Goal: Contribute content

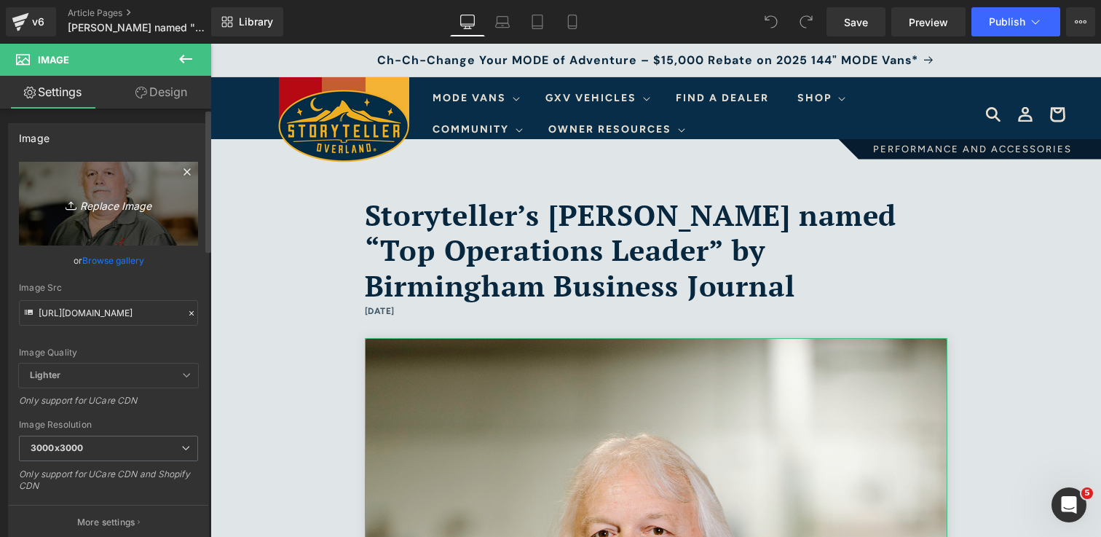
click at [90, 201] on icon "Replace Image" at bounding box center [108, 203] width 117 height 18
type input "C:\fakepath\MarkIsbell_9274 2.jpg"
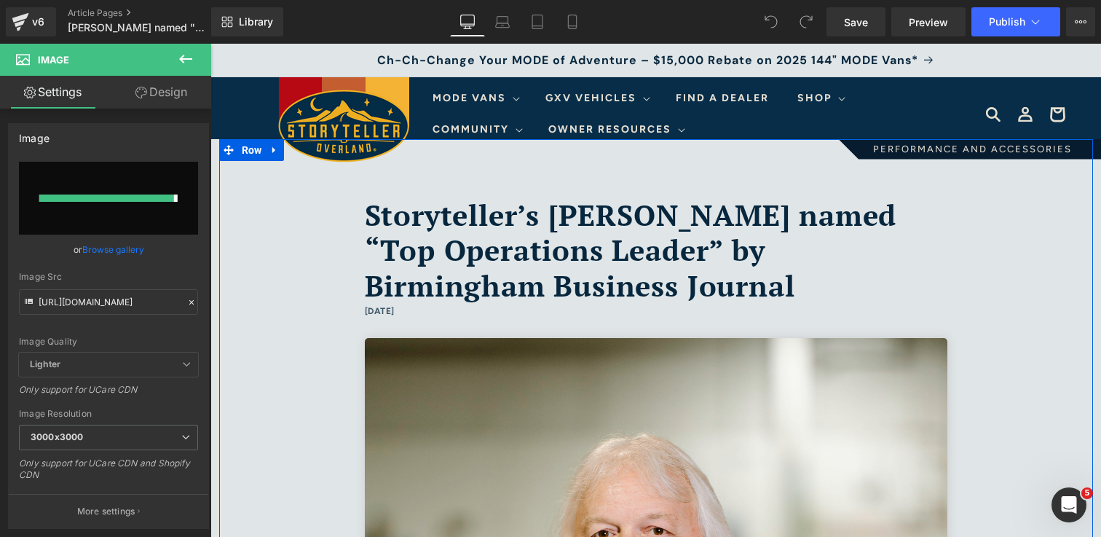
type input "[URL][DOMAIN_NAME]"
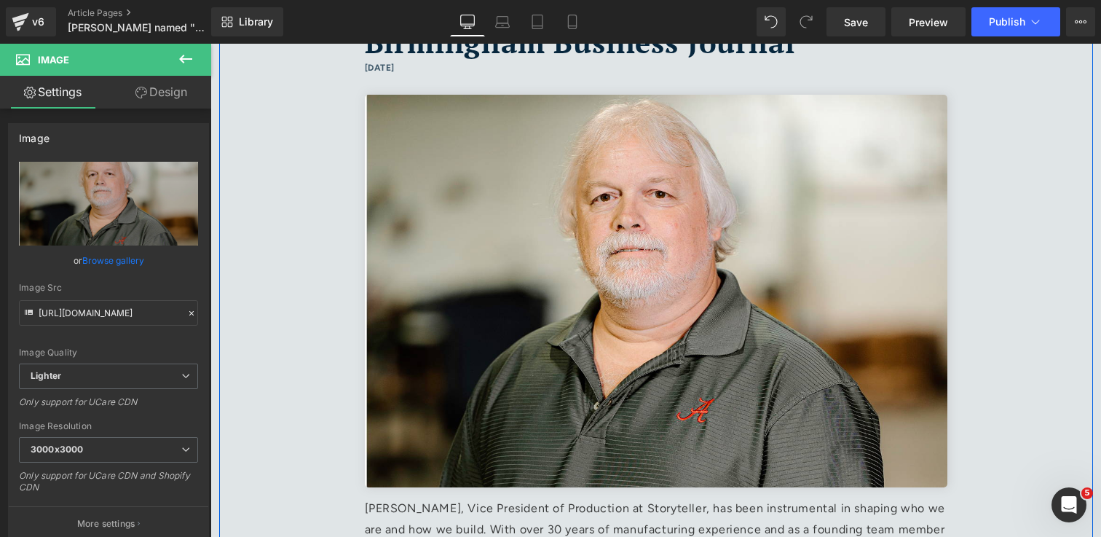
scroll to position [244, 0]
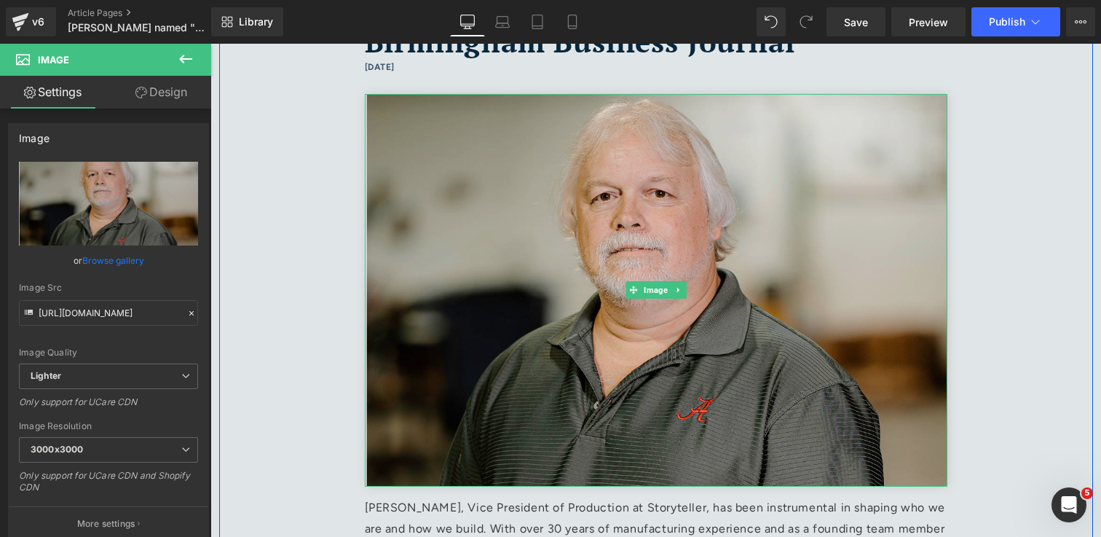
click at [463, 412] on img at bounding box center [656, 290] width 583 height 393
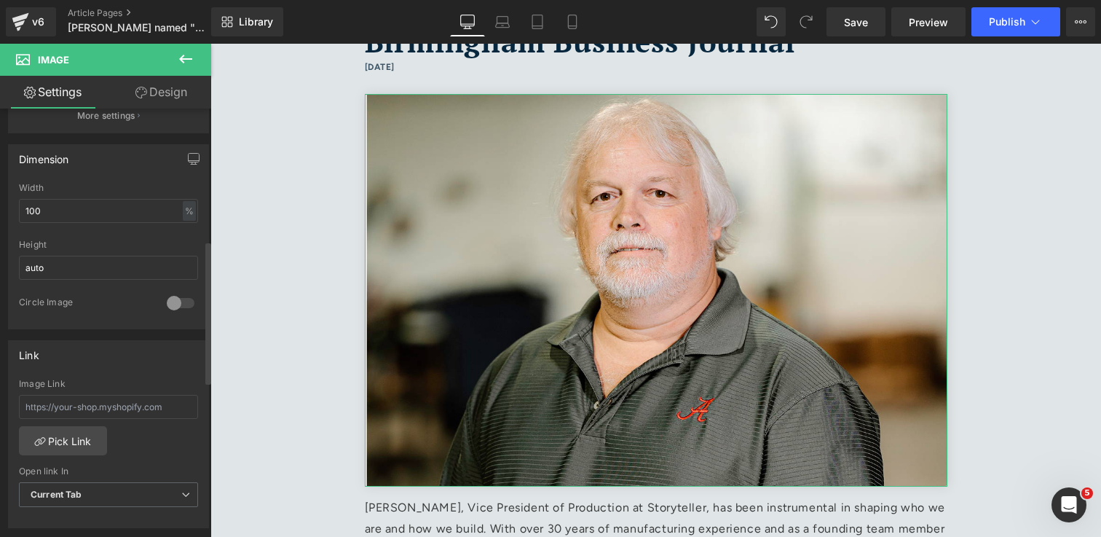
scroll to position [414, 0]
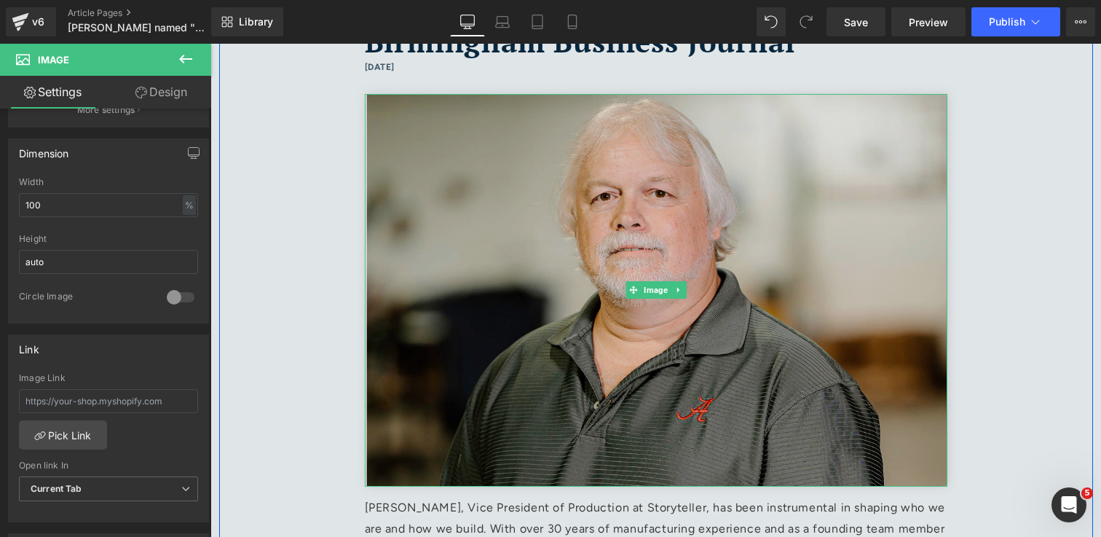
click at [385, 380] on img at bounding box center [656, 290] width 583 height 393
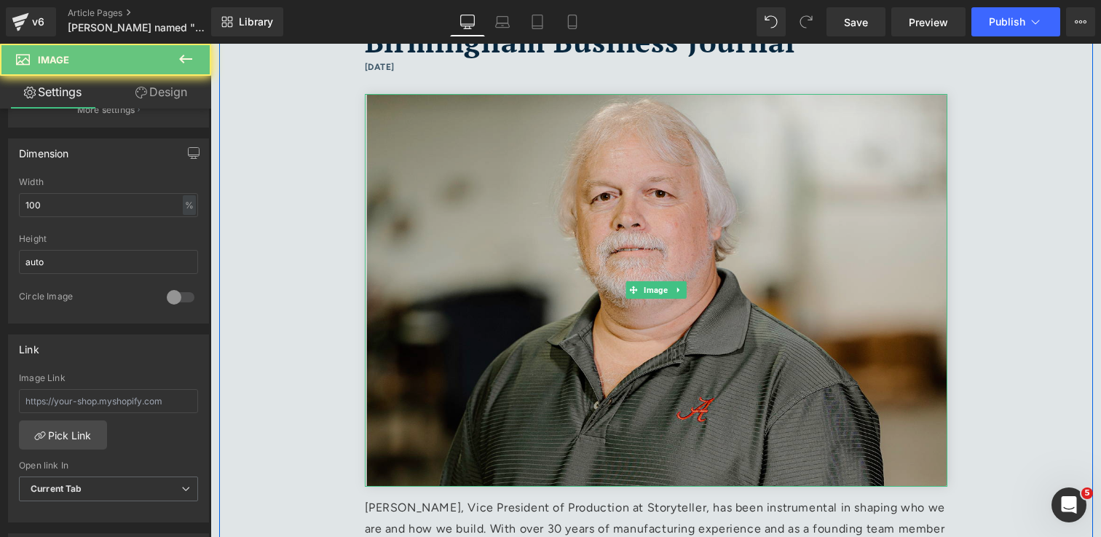
click at [385, 380] on img at bounding box center [656, 290] width 583 height 393
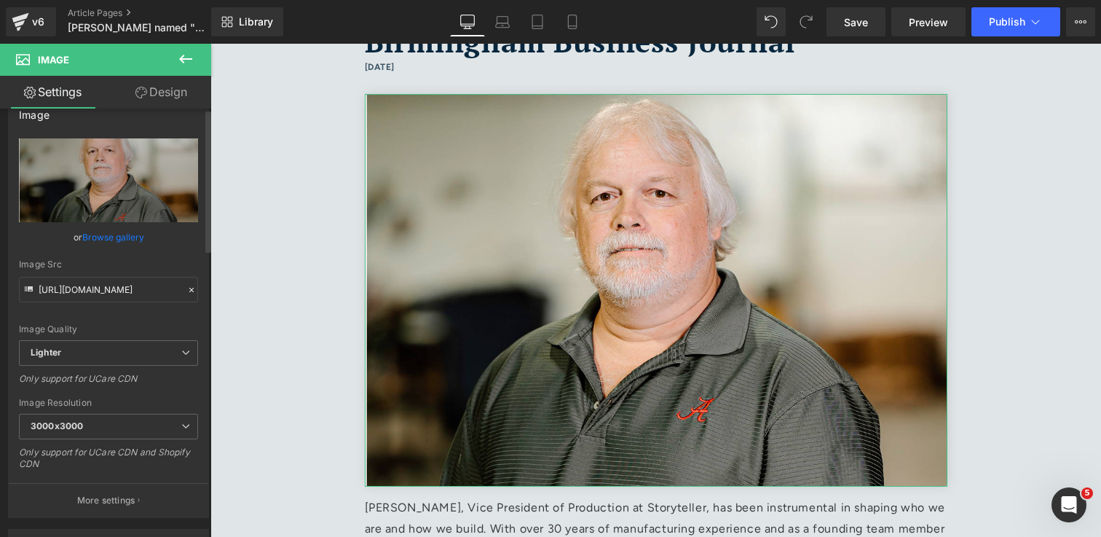
scroll to position [0, 0]
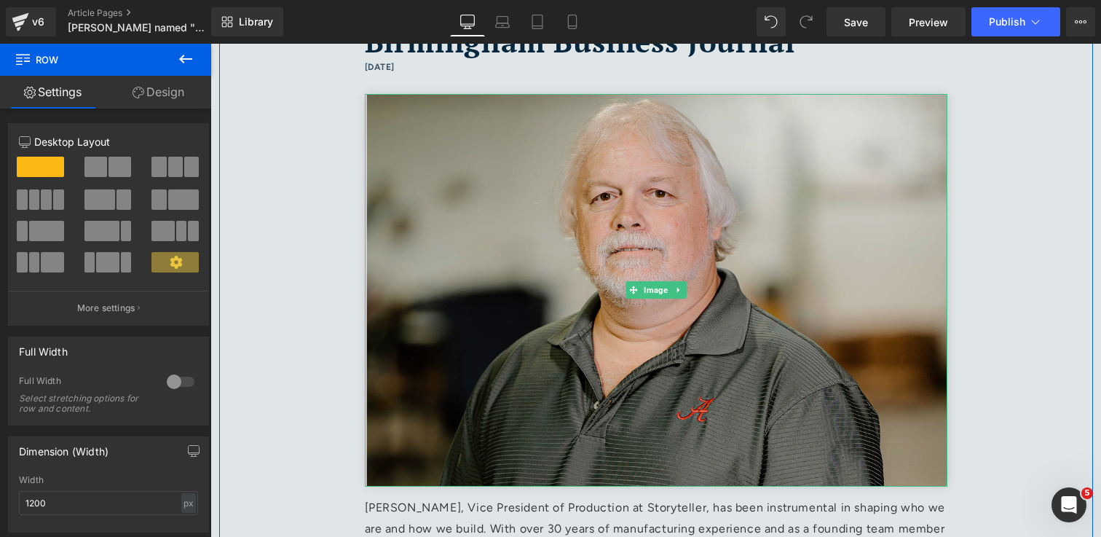
click at [570, 318] on img at bounding box center [656, 290] width 583 height 393
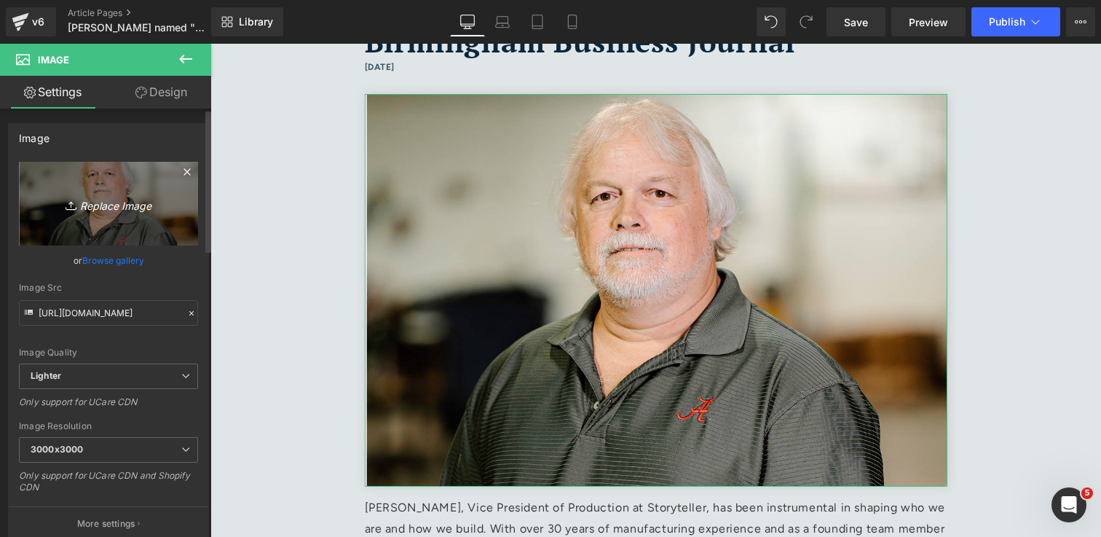
click at [98, 227] on link "Replace Image" at bounding box center [108, 204] width 179 height 84
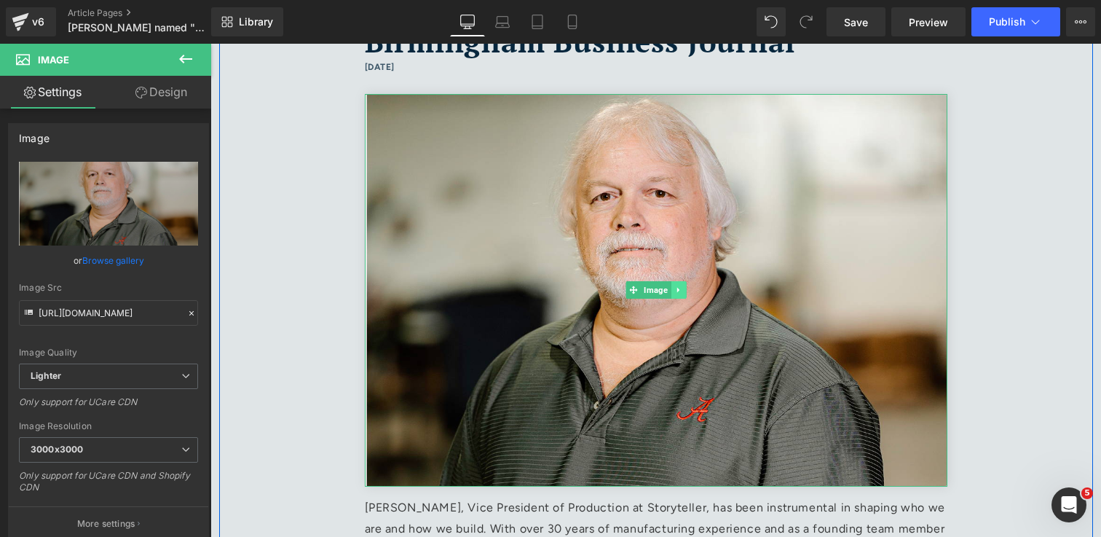
click at [680, 291] on icon at bounding box center [679, 290] width 8 height 9
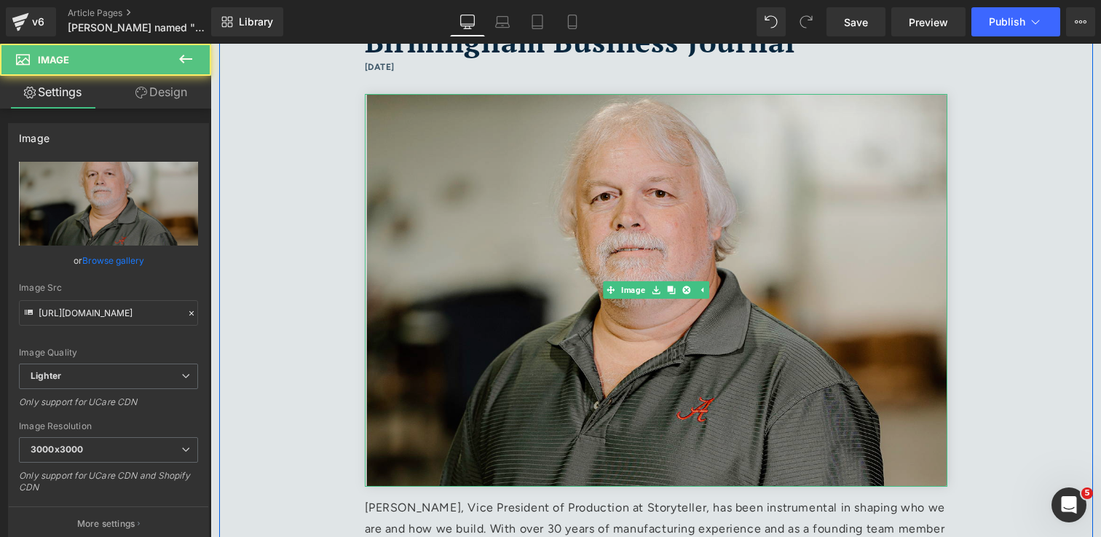
click at [446, 303] on img at bounding box center [656, 290] width 583 height 393
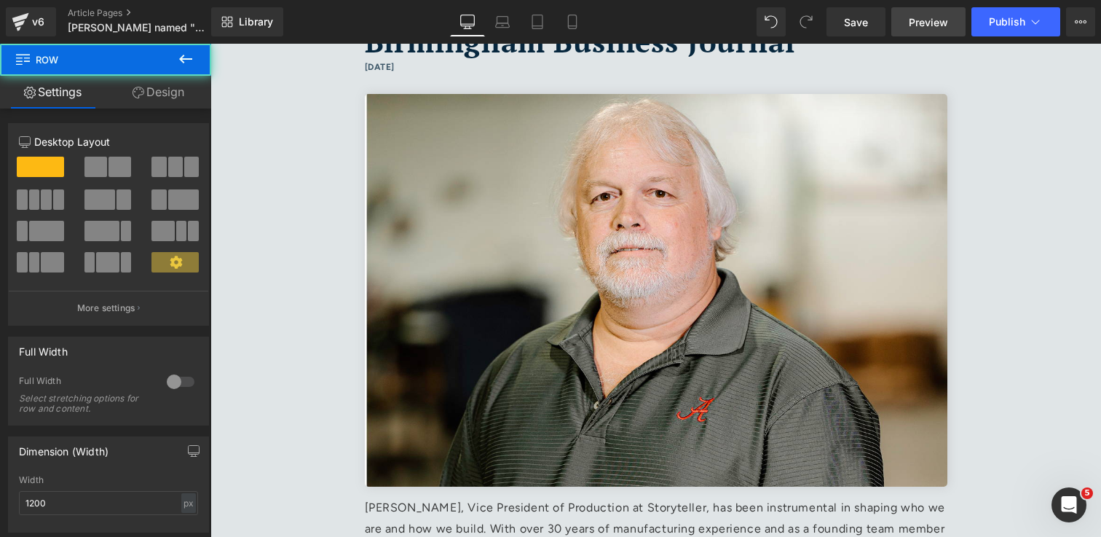
click at [932, 18] on span "Preview" at bounding box center [928, 22] width 39 height 15
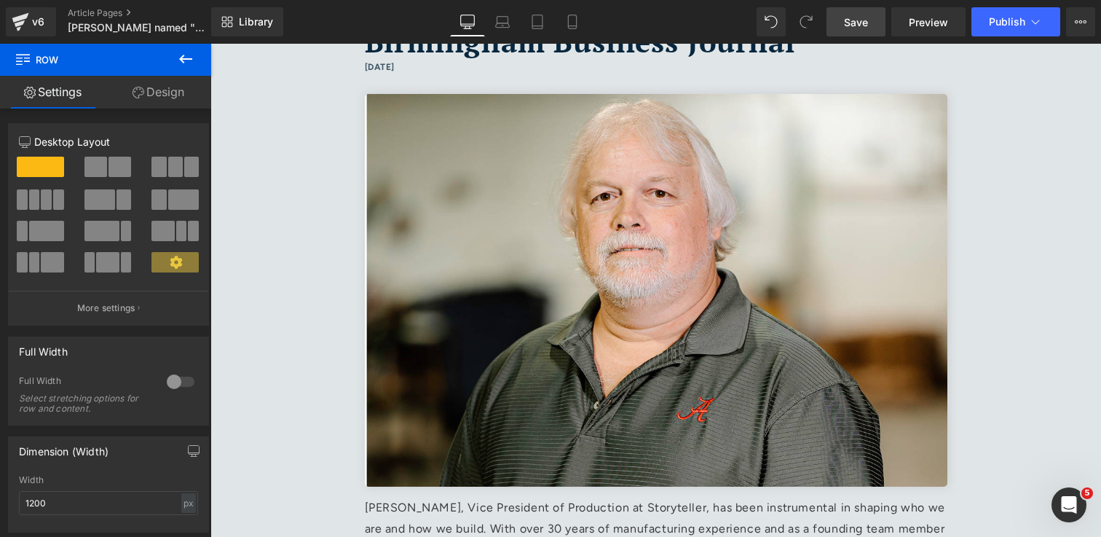
click at [851, 23] on span "Save" at bounding box center [856, 22] width 24 height 15
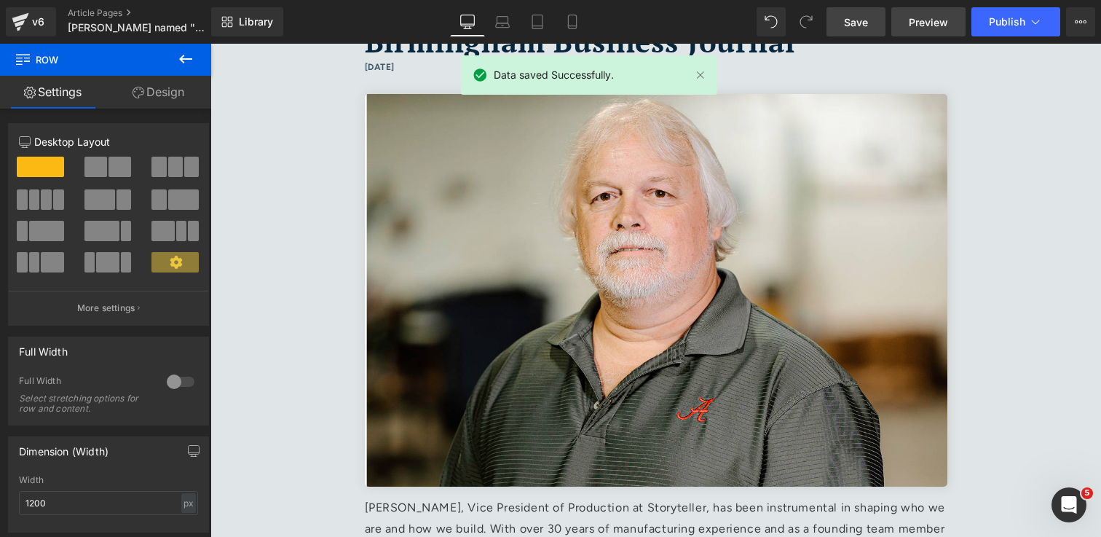
click at [951, 19] on link "Preview" at bounding box center [929, 21] width 74 height 29
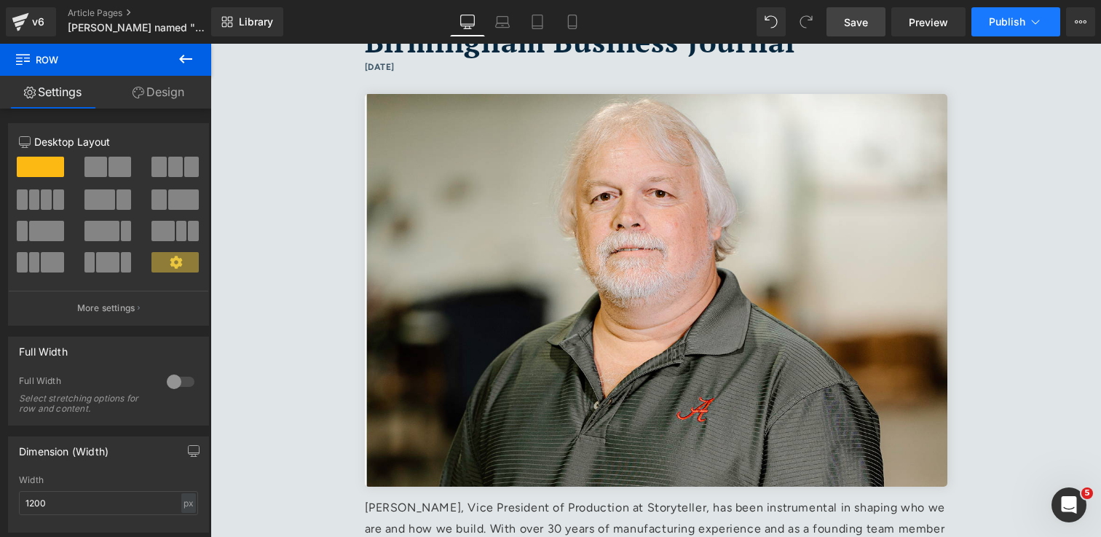
click at [994, 28] on button "Publish" at bounding box center [1016, 21] width 89 height 29
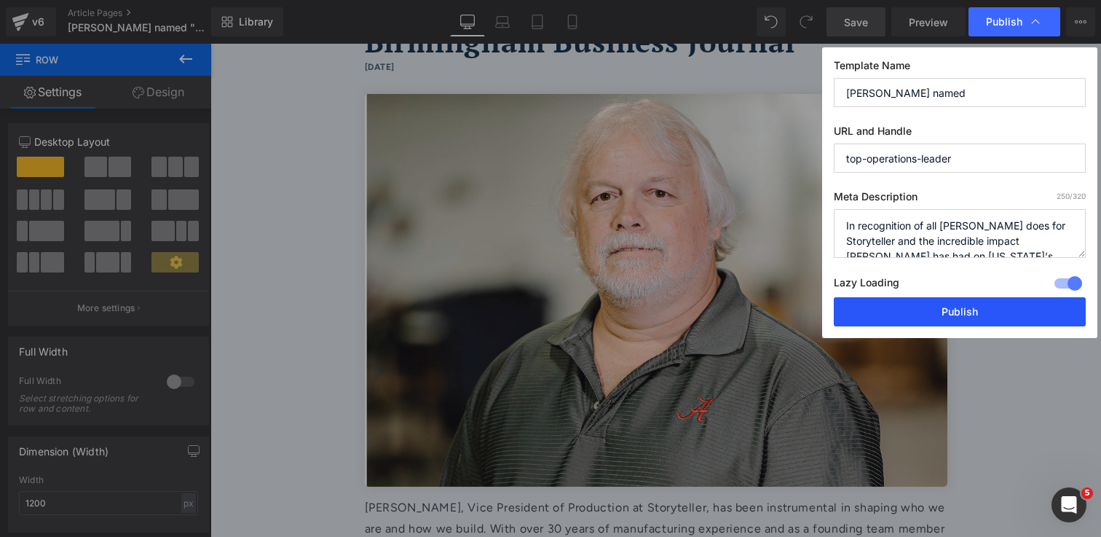
click at [959, 322] on button "Publish" at bounding box center [960, 311] width 252 height 29
